Goal: Information Seeking & Learning: Check status

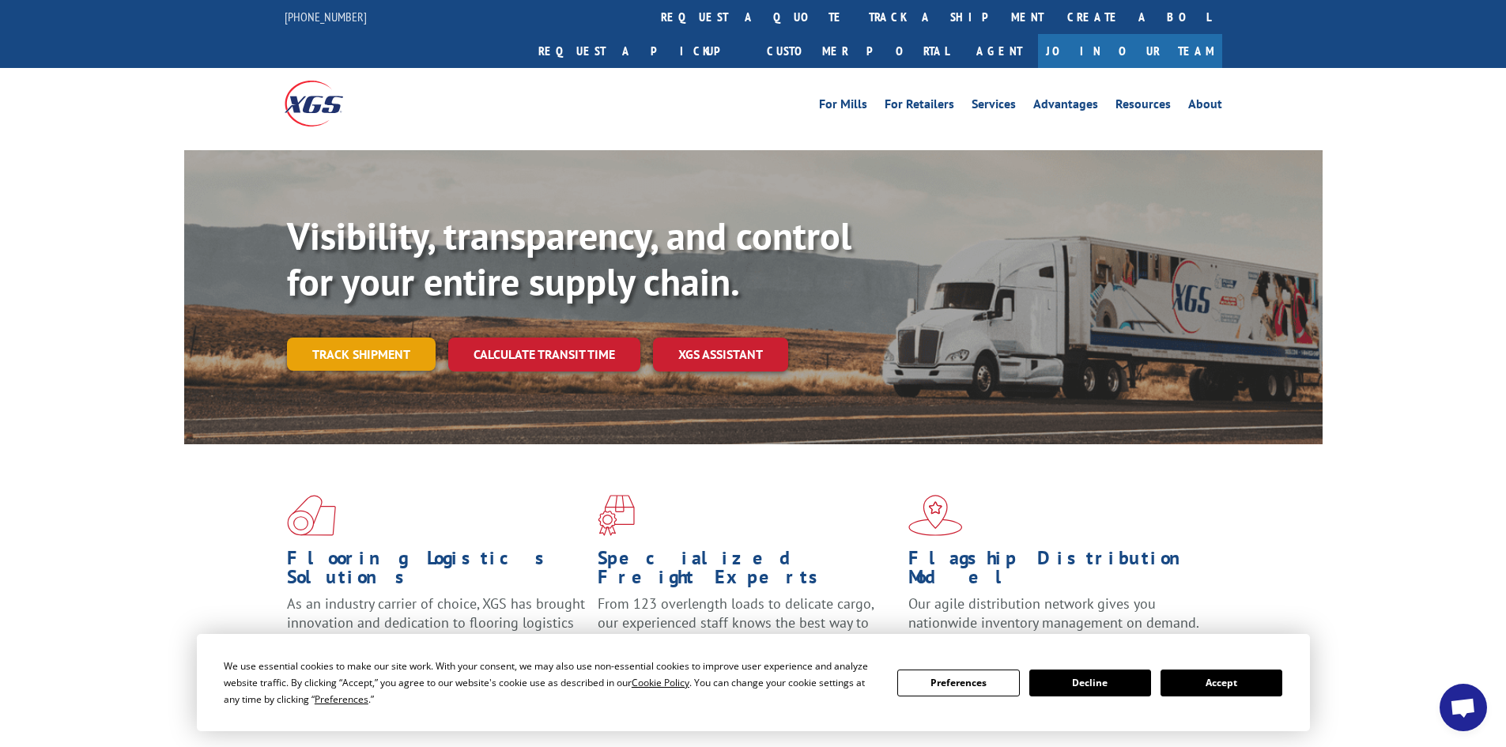
click at [332, 338] on link "Track shipment" at bounding box center [361, 354] width 149 height 33
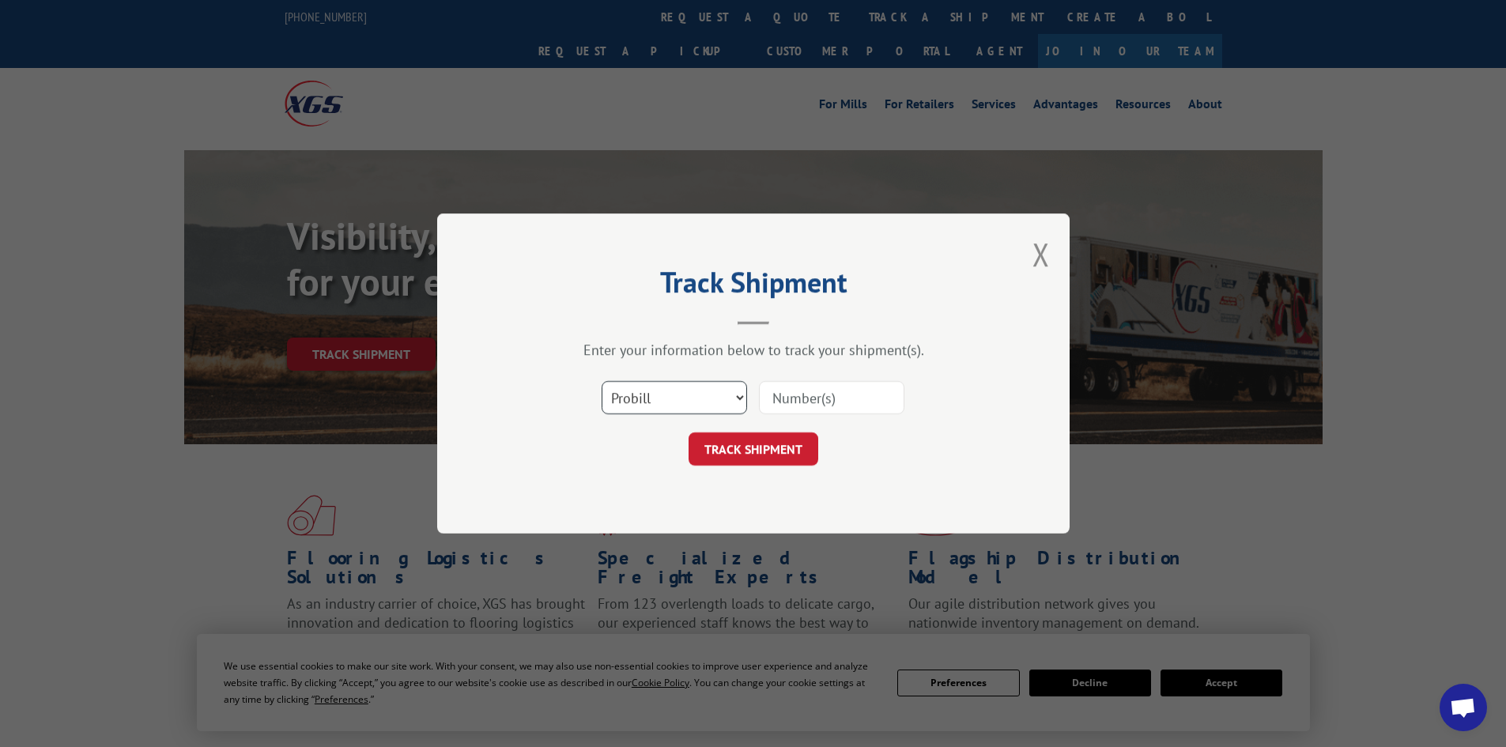
click at [625, 403] on select "Select category... Probill BOL PO" at bounding box center [674, 397] width 145 height 33
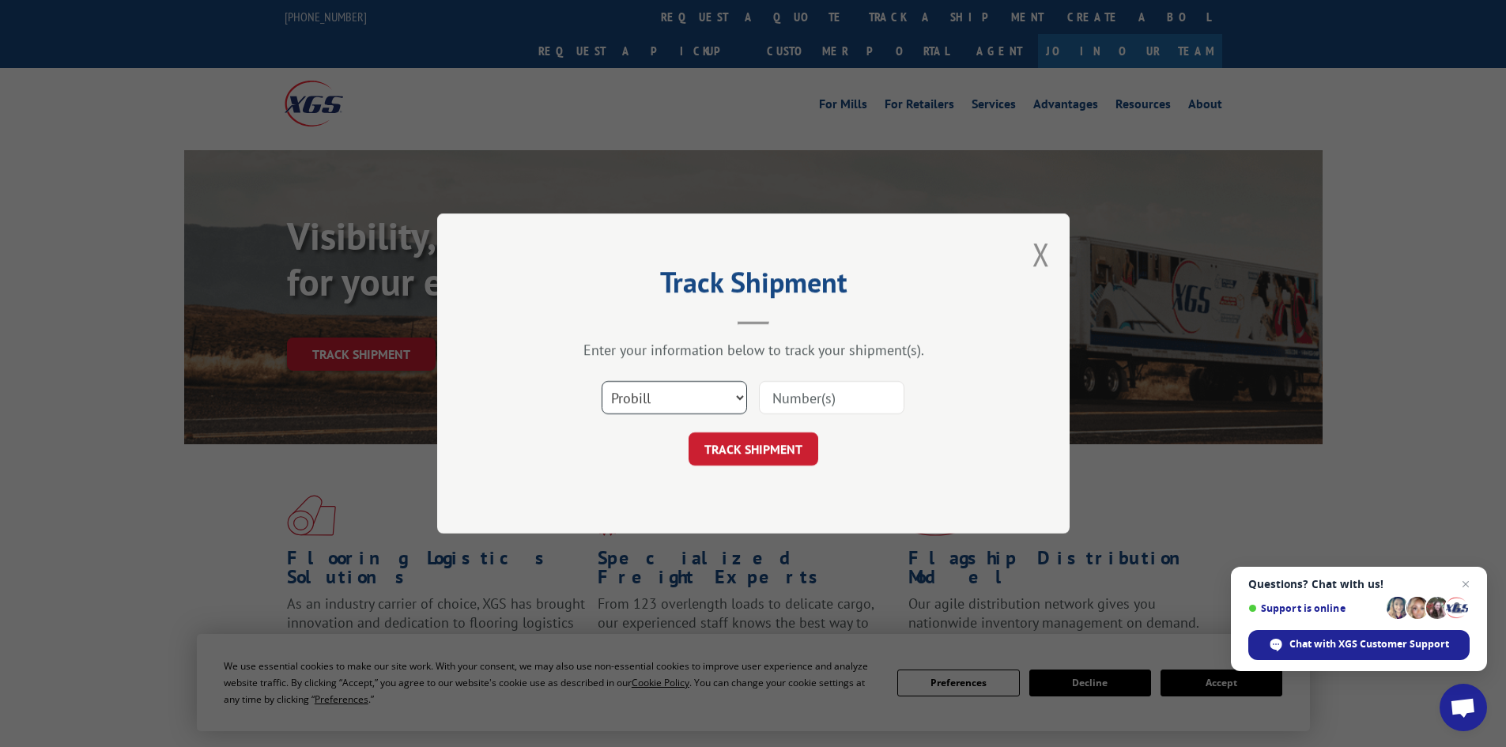
select select "bol"
click at [602, 381] on select "Select category... Probill BOL PO" at bounding box center [674, 397] width 145 height 33
click at [799, 383] on input at bounding box center [831, 397] width 145 height 33
click at [848, 400] on input at bounding box center [831, 397] width 145 height 33
paste input "5158118"
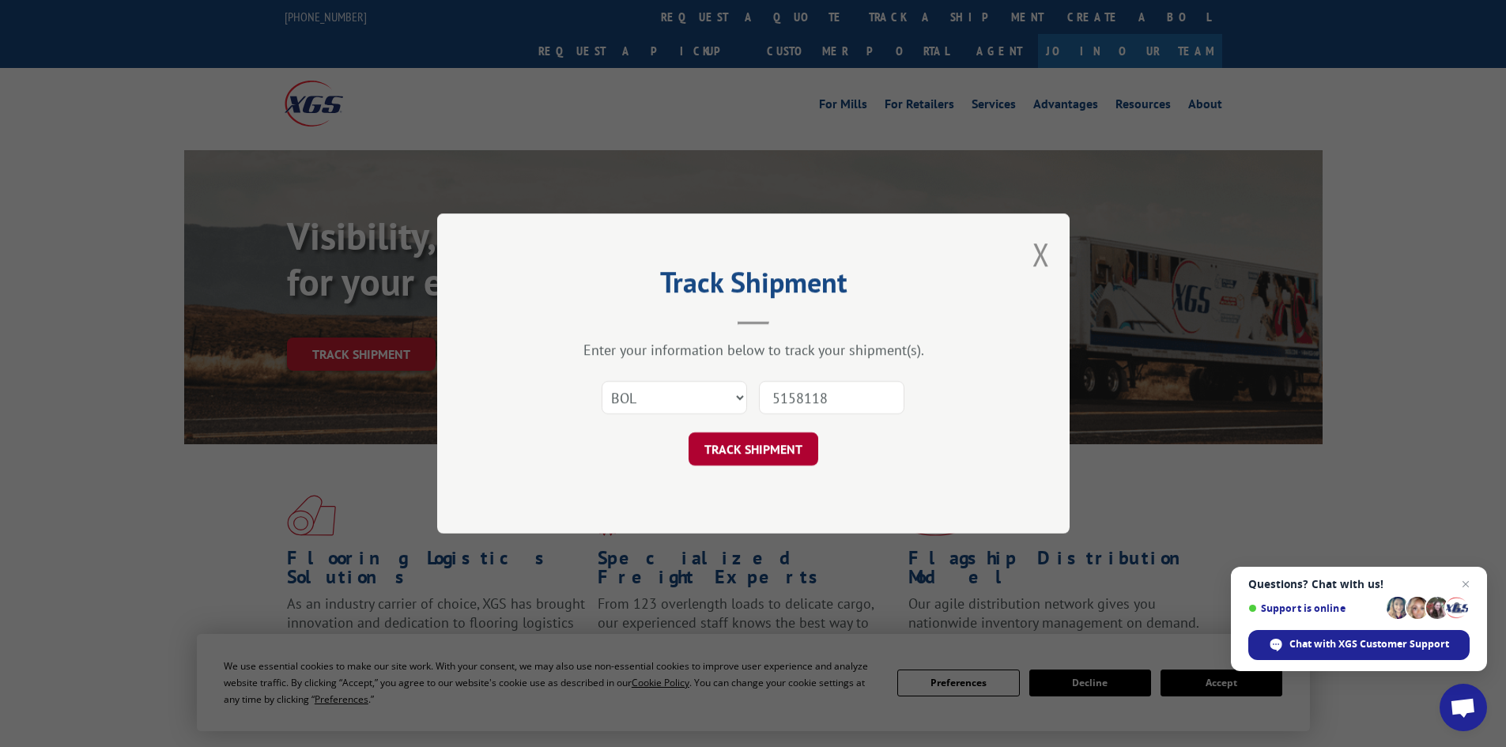
type input "5158118"
click at [751, 440] on button "TRACK SHIPMENT" at bounding box center [754, 448] width 130 height 33
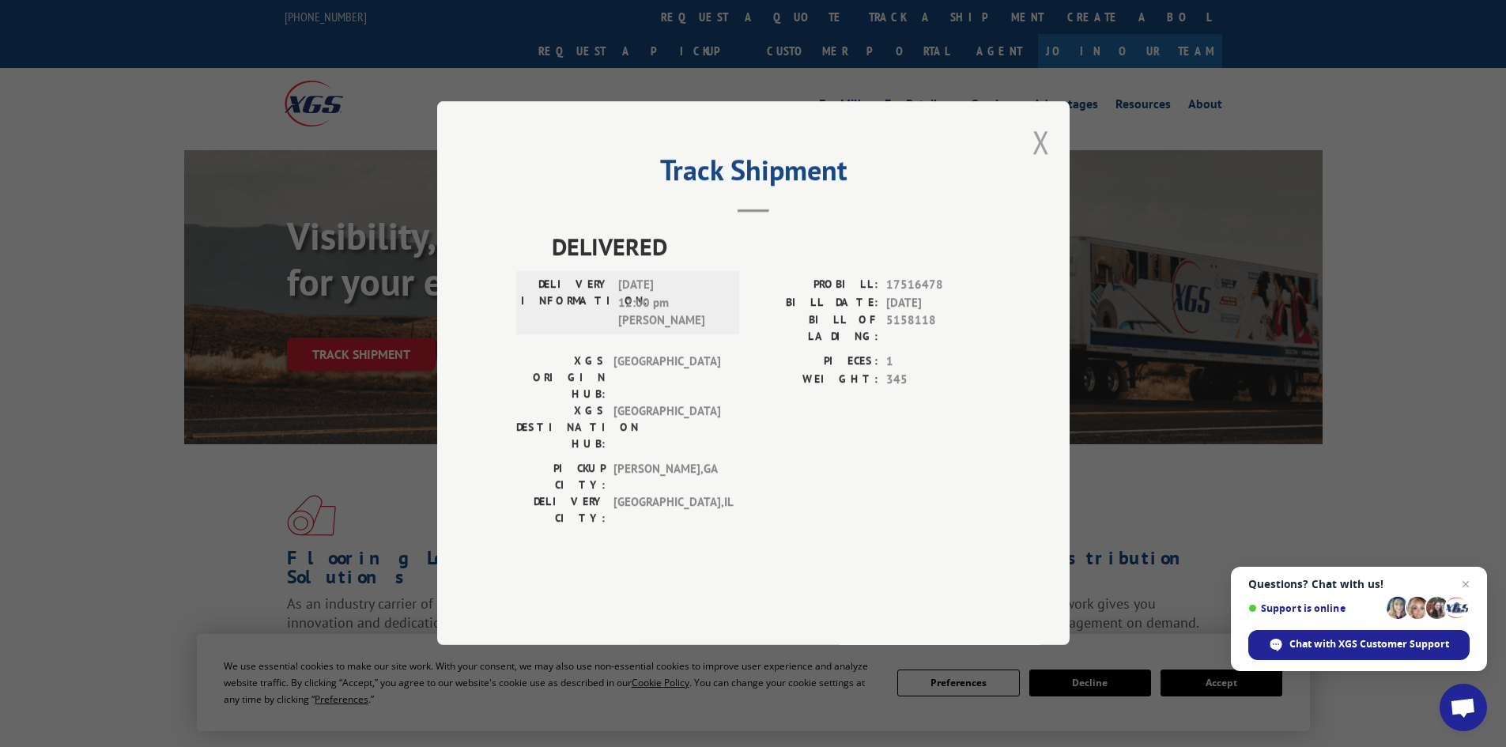
click at [1036, 163] on button "Close modal" at bounding box center [1040, 142] width 17 height 42
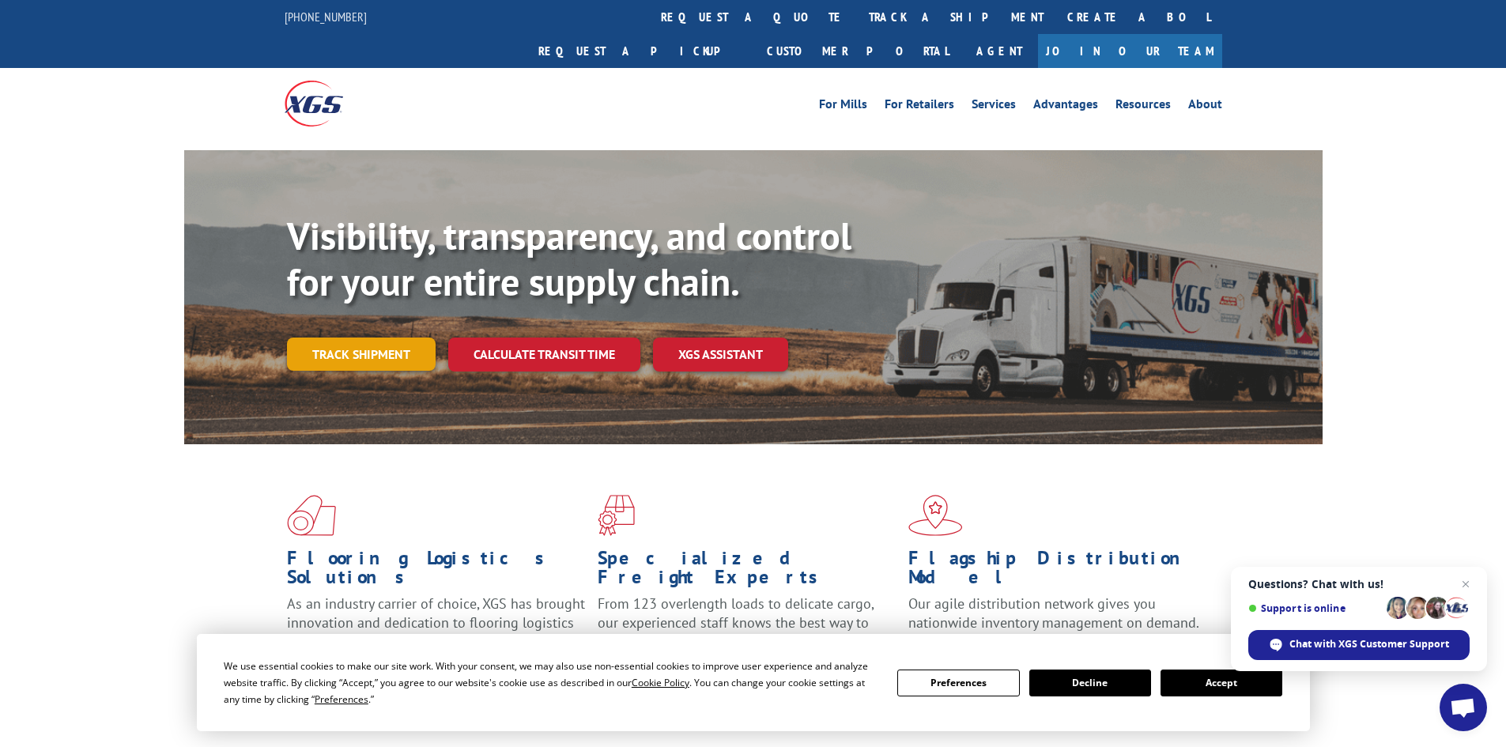
click at [339, 338] on link "Track shipment" at bounding box center [361, 354] width 149 height 33
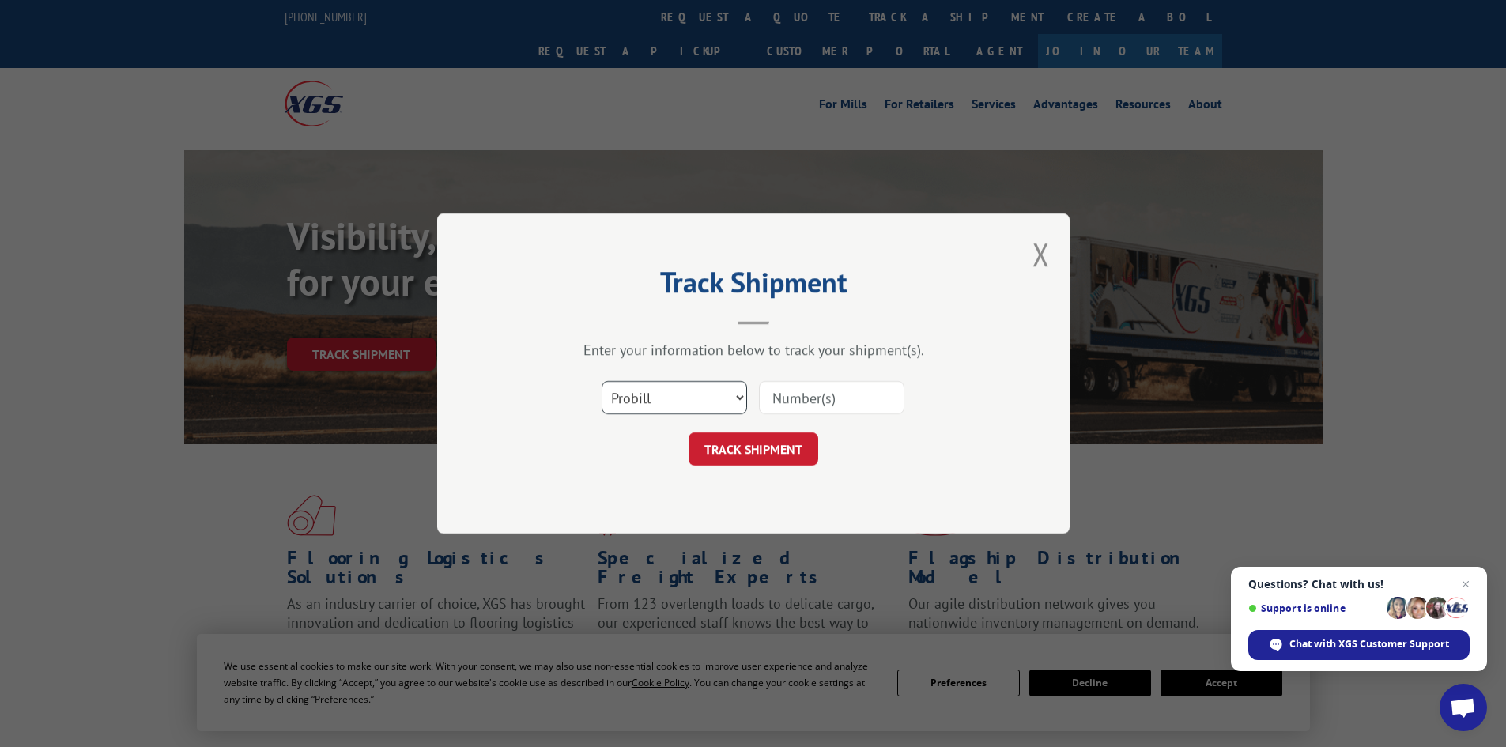
click at [628, 393] on select "Select category... Probill BOL PO" at bounding box center [674, 397] width 145 height 33
select select "bol"
click at [602, 381] on select "Select category... Probill BOL PO" at bounding box center [674, 397] width 145 height 33
click at [813, 407] on input at bounding box center [831, 397] width 145 height 33
paste input "6017440"
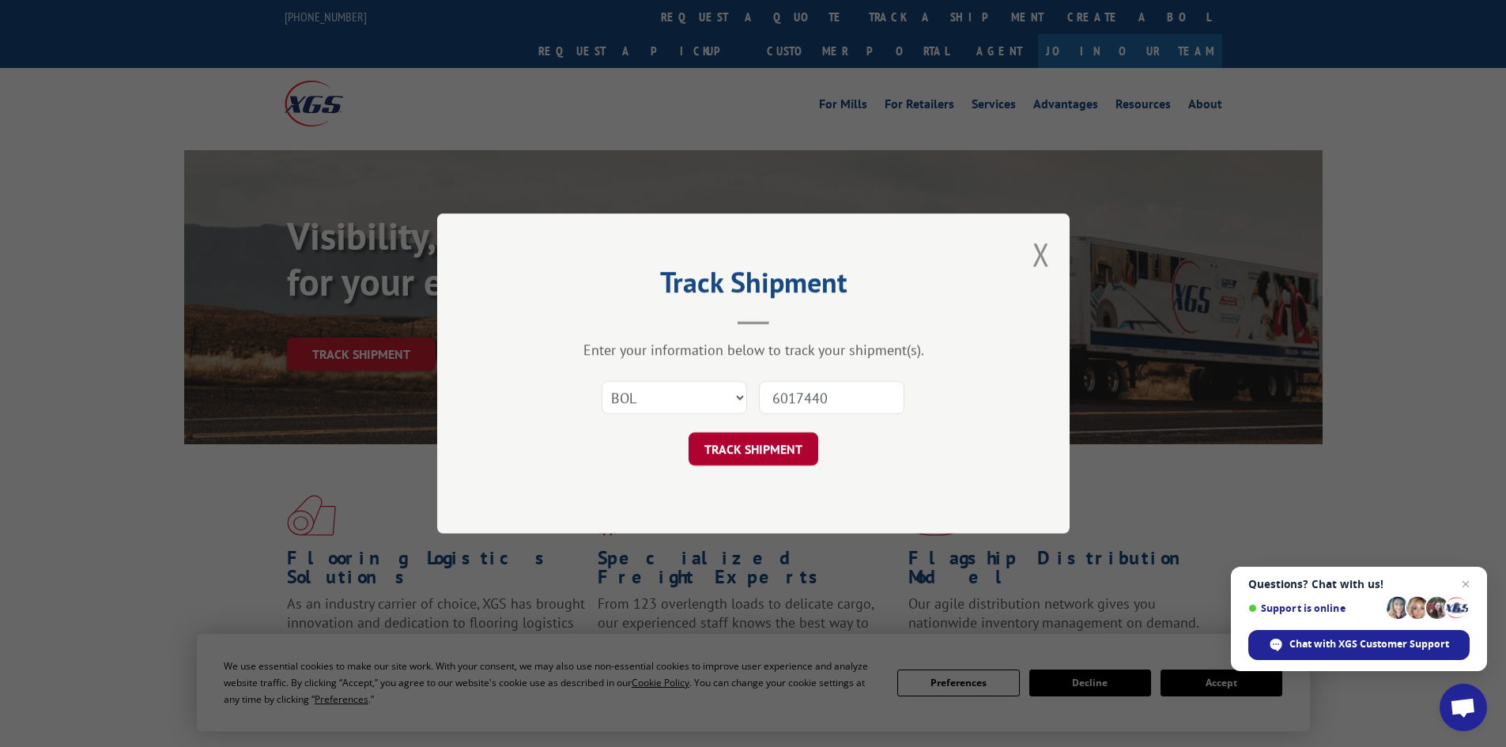
type input "6017440"
click at [787, 455] on button "TRACK SHIPMENT" at bounding box center [754, 448] width 130 height 33
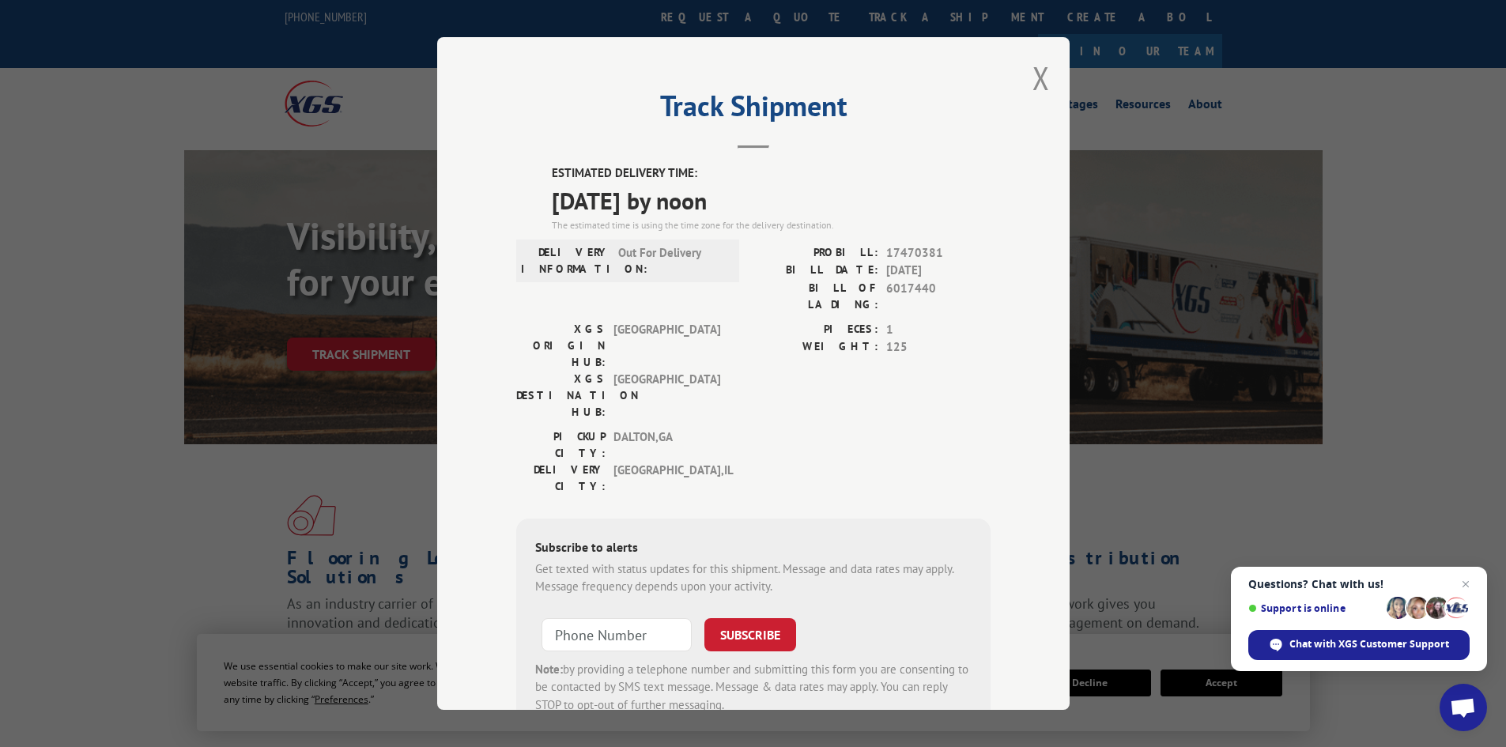
click at [1024, 69] on div "Track Shipment ESTIMATED DELIVERY TIME: [DATE] by noon The estimated time is us…" at bounding box center [753, 373] width 632 height 673
click at [1039, 77] on button "Close modal" at bounding box center [1040, 78] width 17 height 42
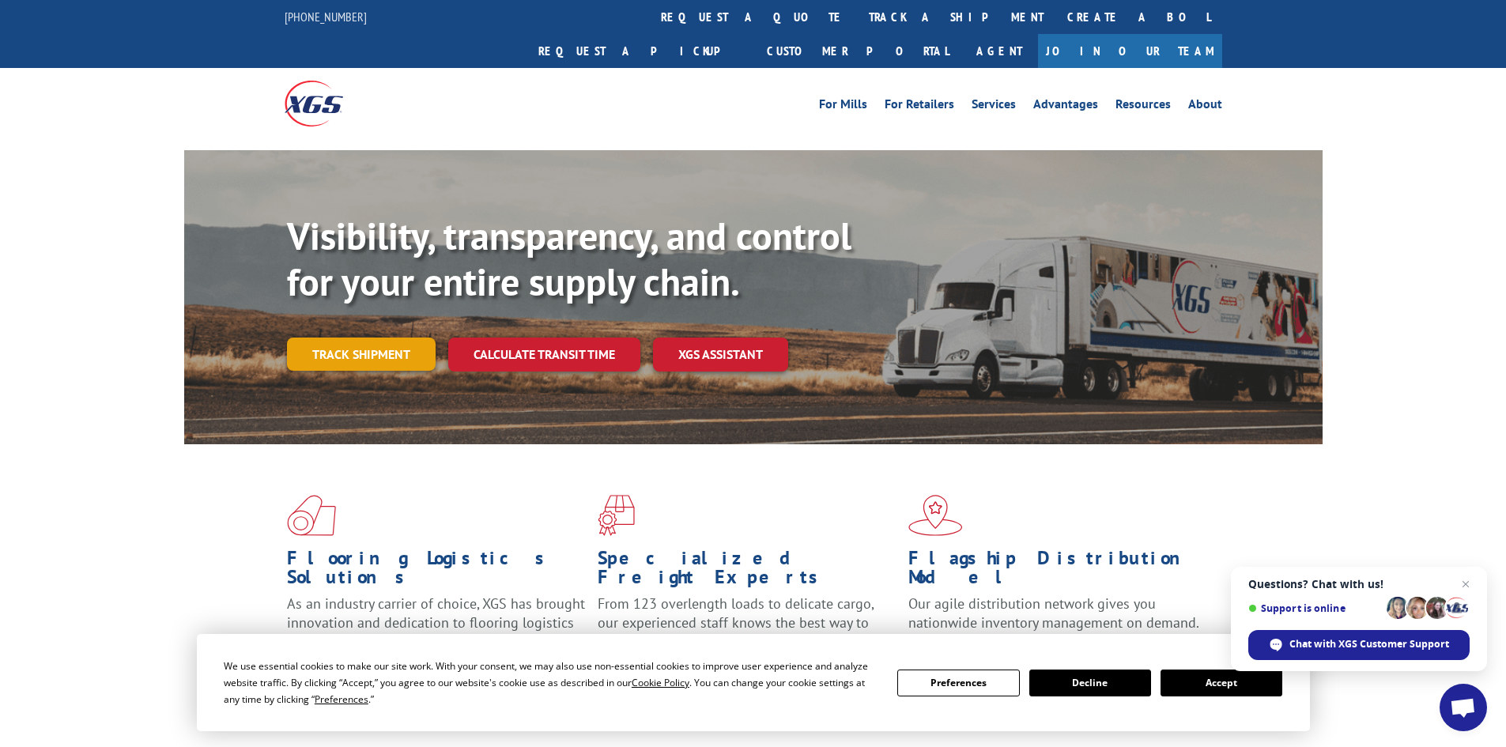
click at [356, 338] on link "Track shipment" at bounding box center [361, 354] width 149 height 33
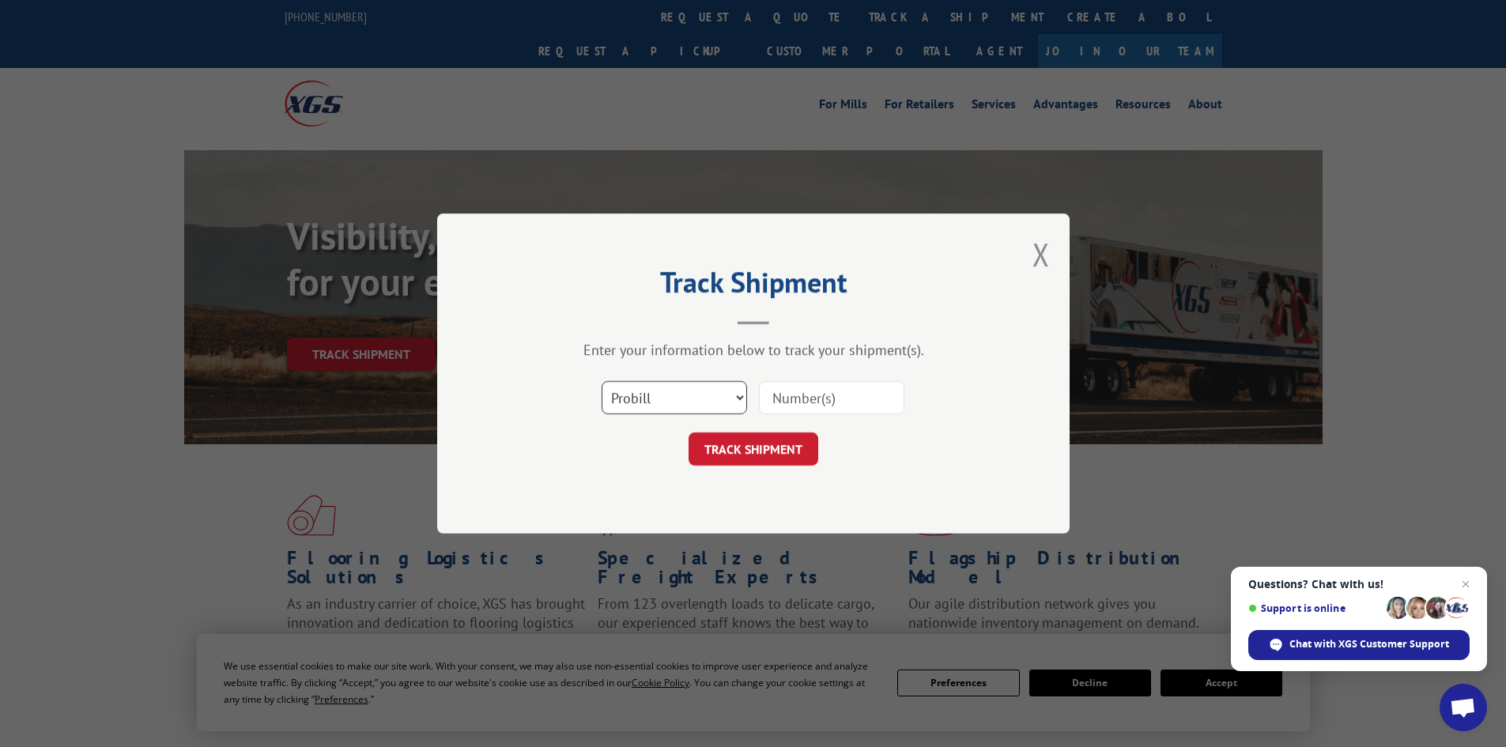
drag, startPoint x: 711, startPoint y: 398, endPoint x: 704, endPoint y: 399, distance: 8.1
click at [711, 398] on select "Select category... Probill BOL PO" at bounding box center [674, 397] width 145 height 33
select select "bol"
click at [602, 381] on select "Select category... Probill BOL PO" at bounding box center [674, 397] width 145 height 33
click at [806, 377] on div "Select category... Probill BOL PO" at bounding box center [753, 398] width 474 height 52
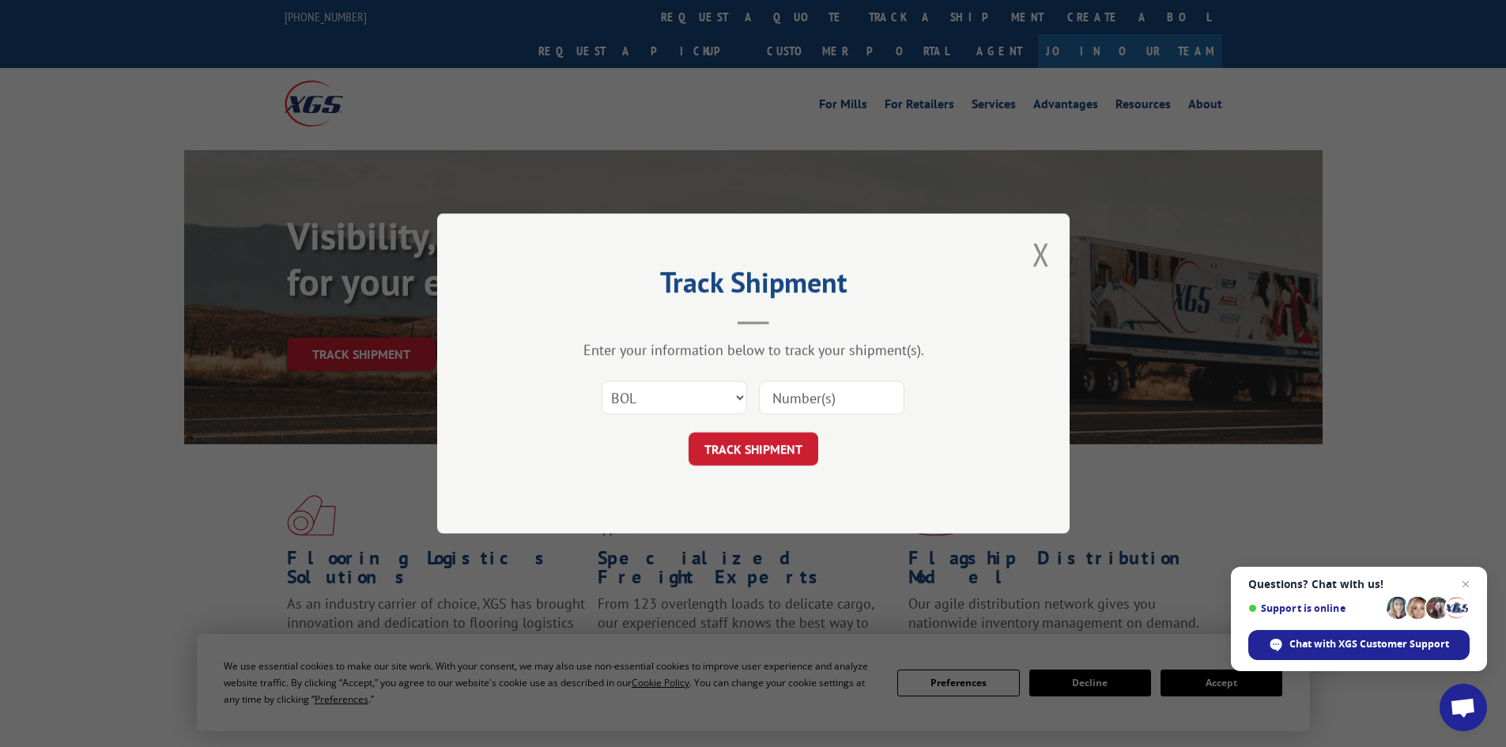
click at [808, 400] on input at bounding box center [831, 397] width 145 height 33
paste input "6011421"
type input "6011421"
drag, startPoint x: 764, startPoint y: 430, endPoint x: 743, endPoint y: 458, distance: 34.9
click at [762, 433] on form "Select category... Probill BOL PO 6011421 TRACK SHIPMENT" at bounding box center [753, 419] width 474 height 94
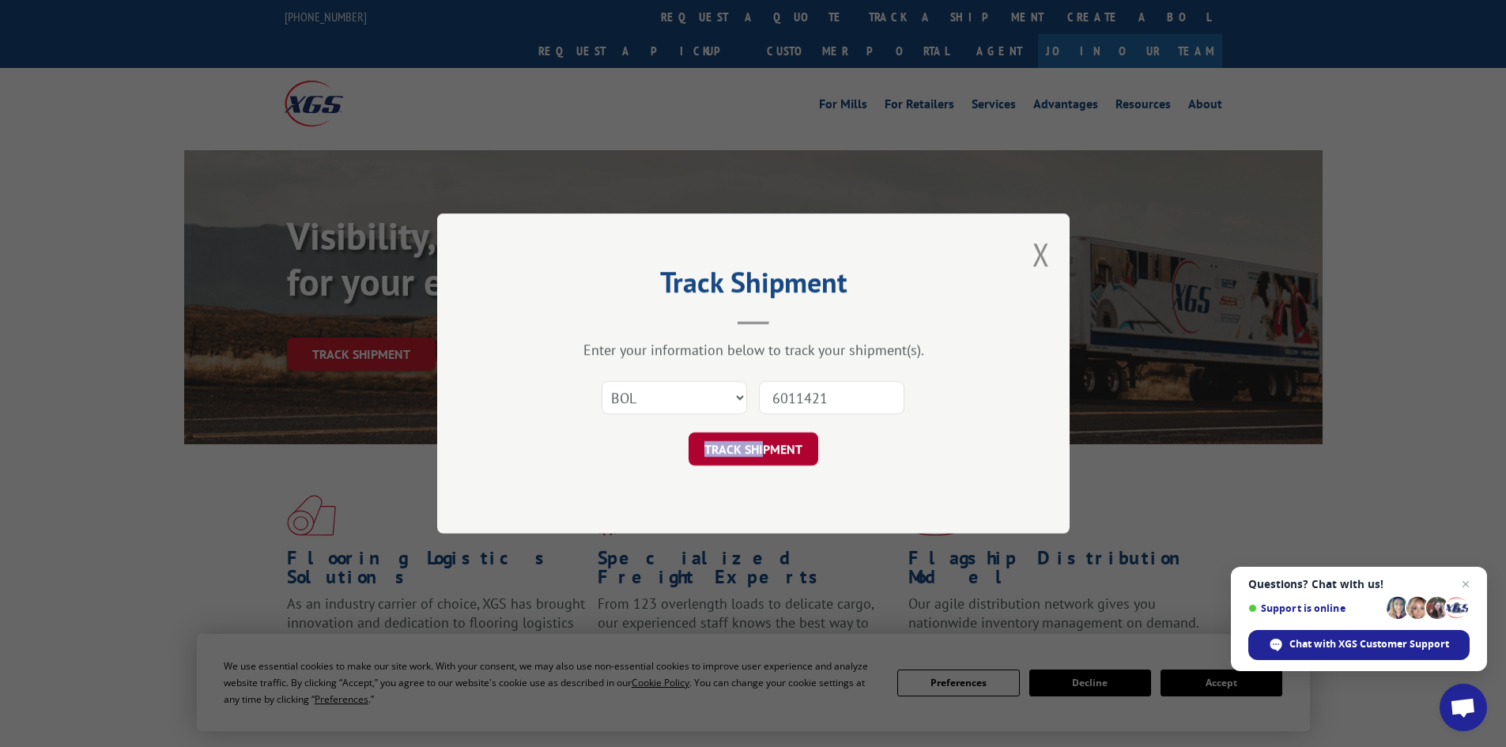
click at [734, 448] on button "TRACK SHIPMENT" at bounding box center [754, 448] width 130 height 33
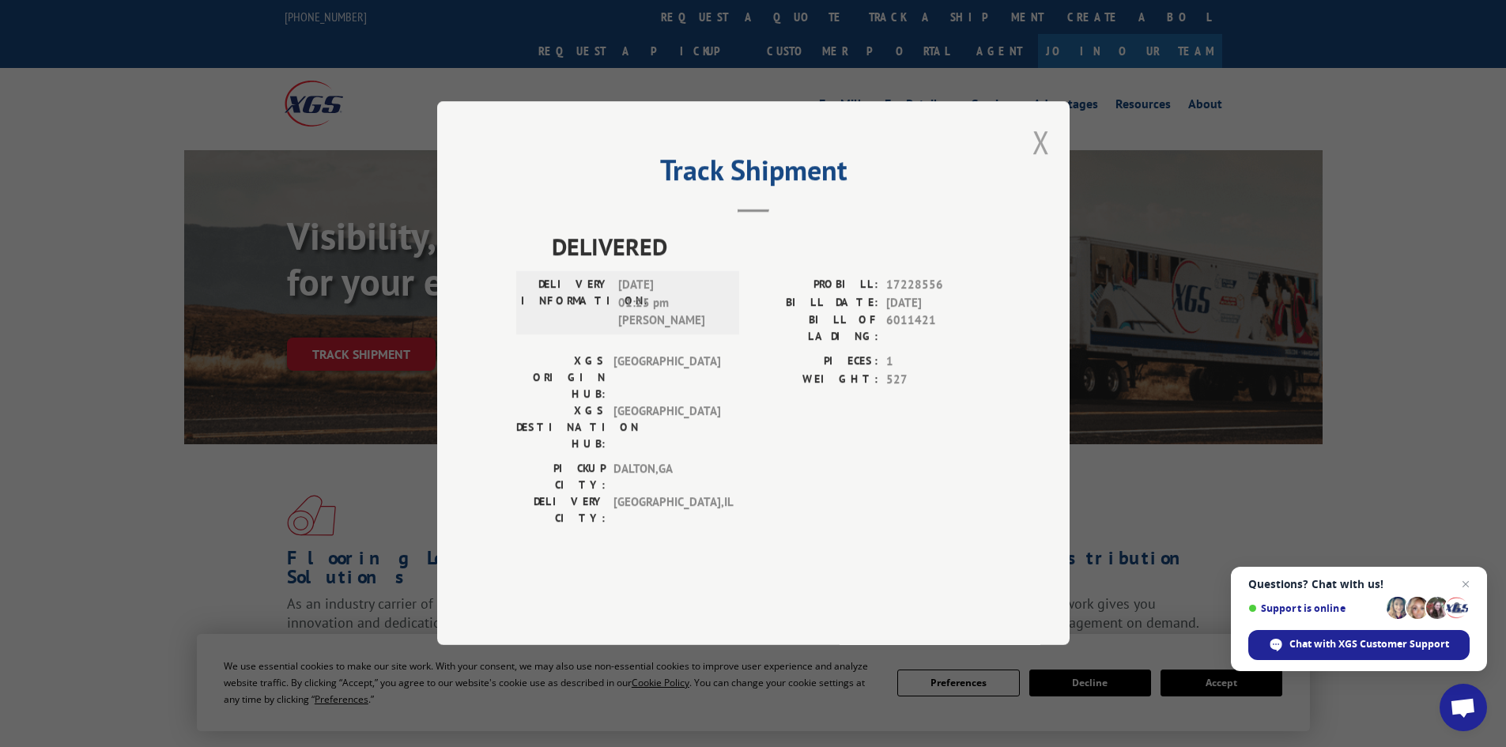
click at [1042, 163] on button "Close modal" at bounding box center [1040, 142] width 17 height 42
